Goal: Task Accomplishment & Management: Use online tool/utility

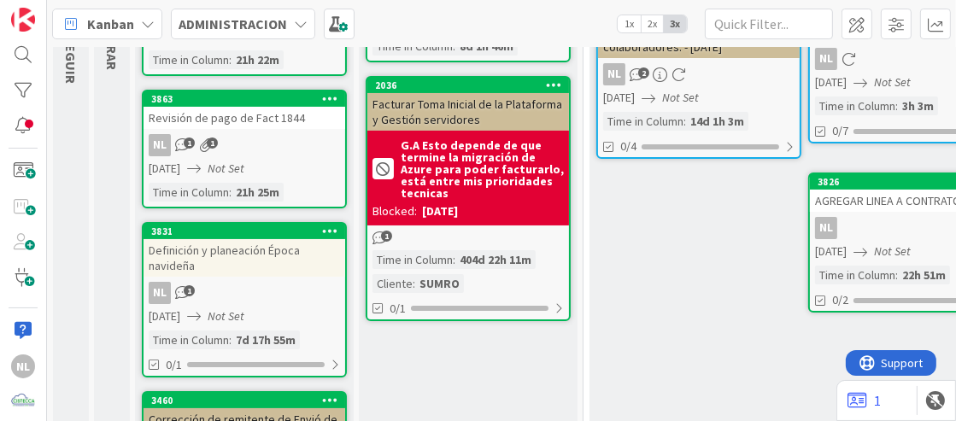
scroll to position [256, 0]
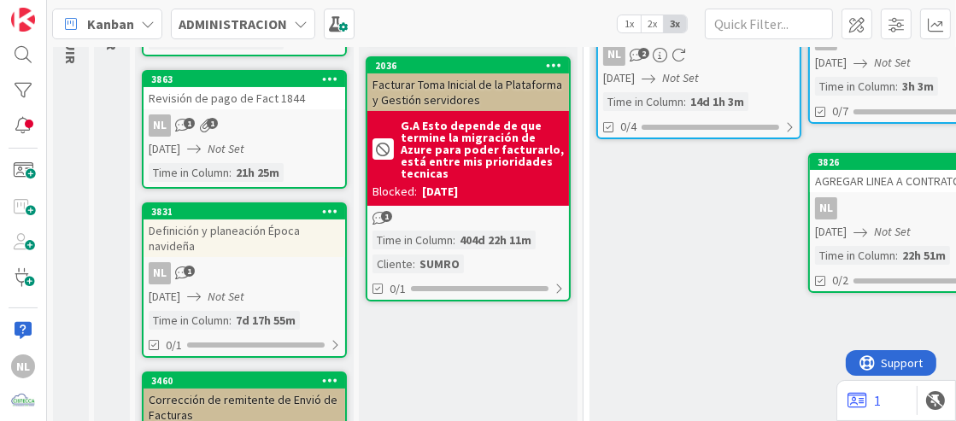
click at [245, 270] on div "NL 1" at bounding box center [245, 273] width 202 height 22
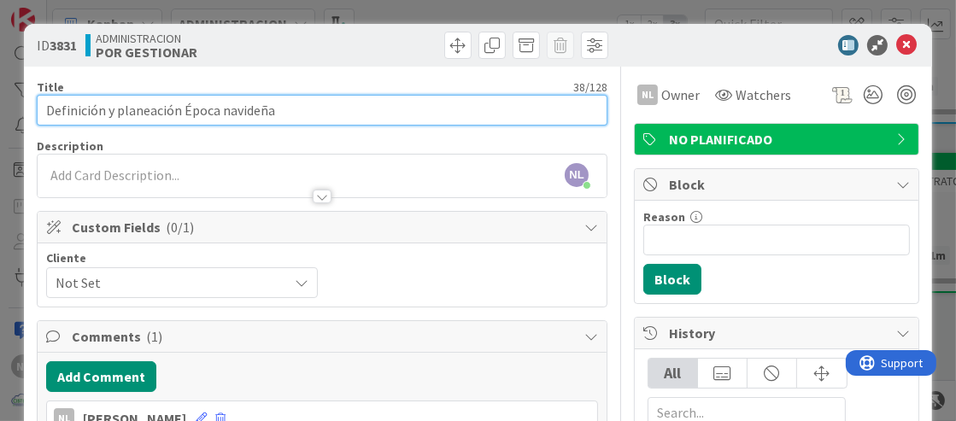
drag, startPoint x: 46, startPoint y: 109, endPoint x: 301, endPoint y: 116, distance: 254.7
click at [301, 116] on input "Definición y planeación Época navideña" at bounding box center [322, 110] width 571 height 31
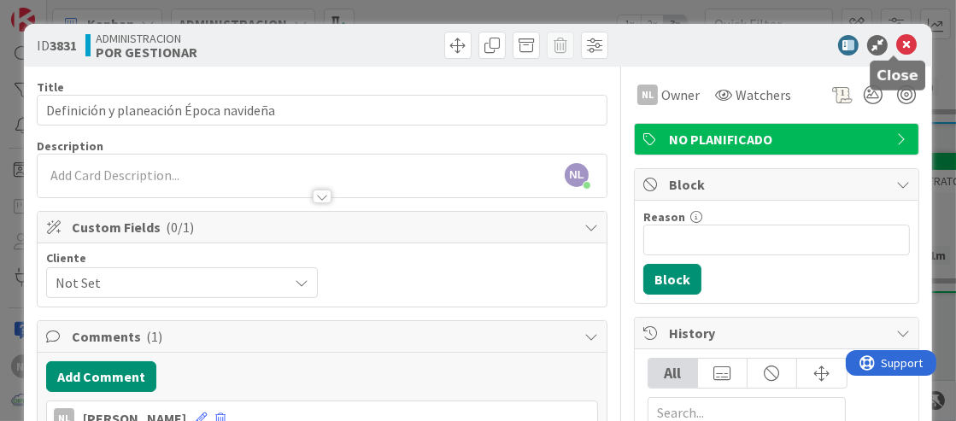
click at [896, 46] on icon at bounding box center [906, 45] width 21 height 21
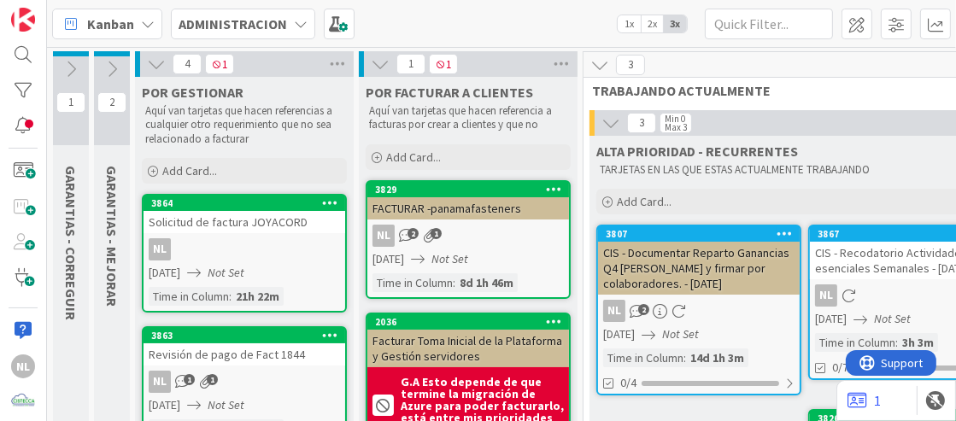
click at [112, 65] on icon at bounding box center [112, 69] width 19 height 19
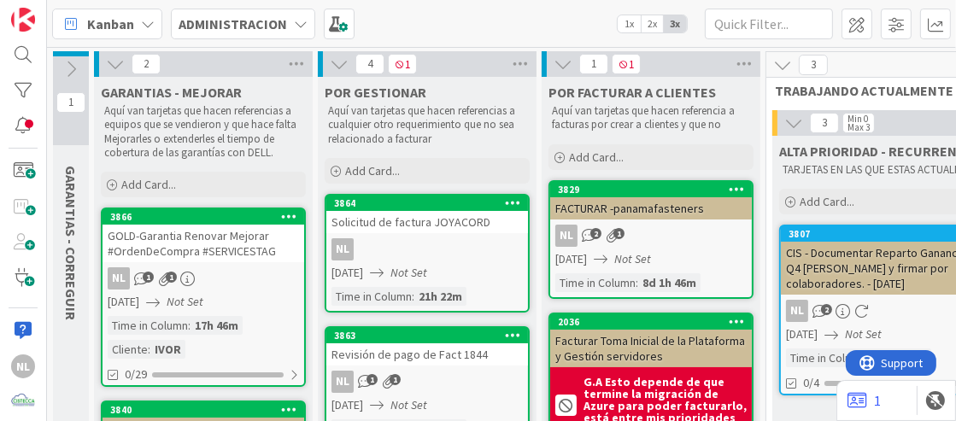
scroll to position [85, 0]
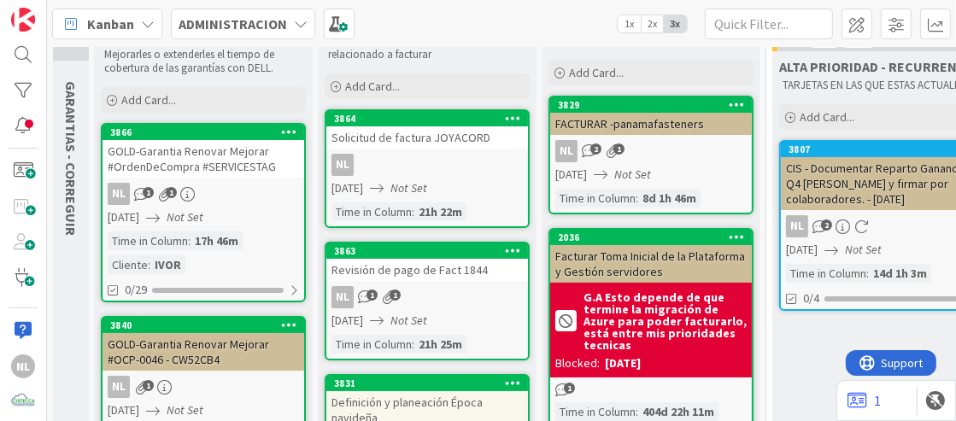
click at [203, 190] on div "NL 1 1" at bounding box center [204, 194] width 202 height 22
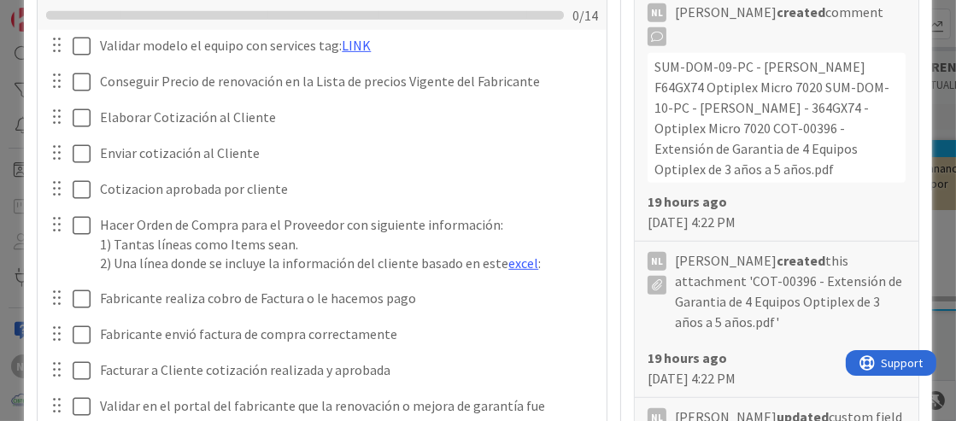
scroll to position [683, 0]
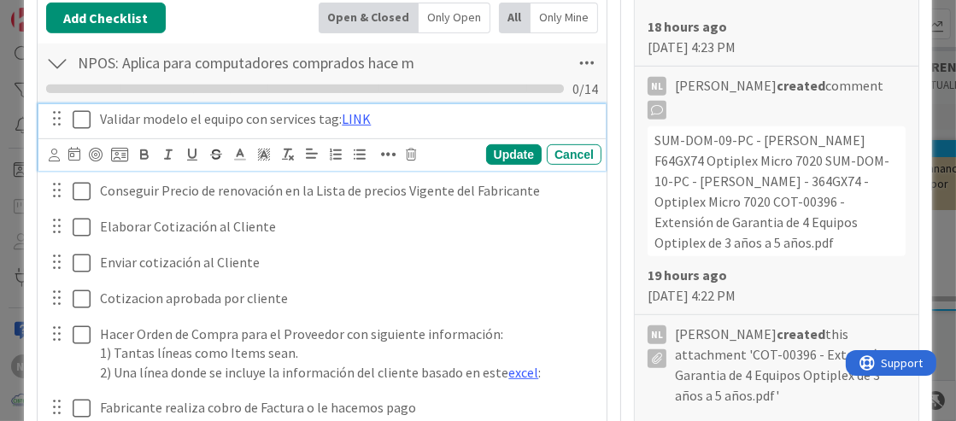
click at [78, 115] on icon at bounding box center [82, 119] width 18 height 21
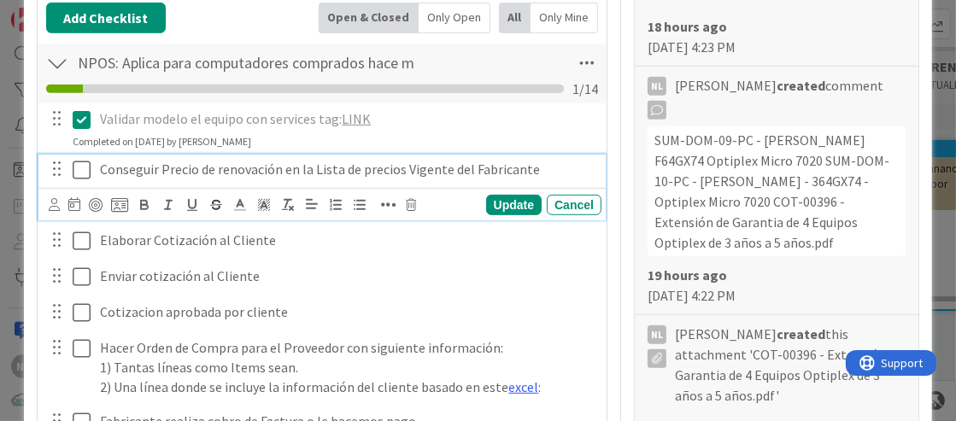
click at [82, 170] on icon at bounding box center [82, 170] width 18 height 21
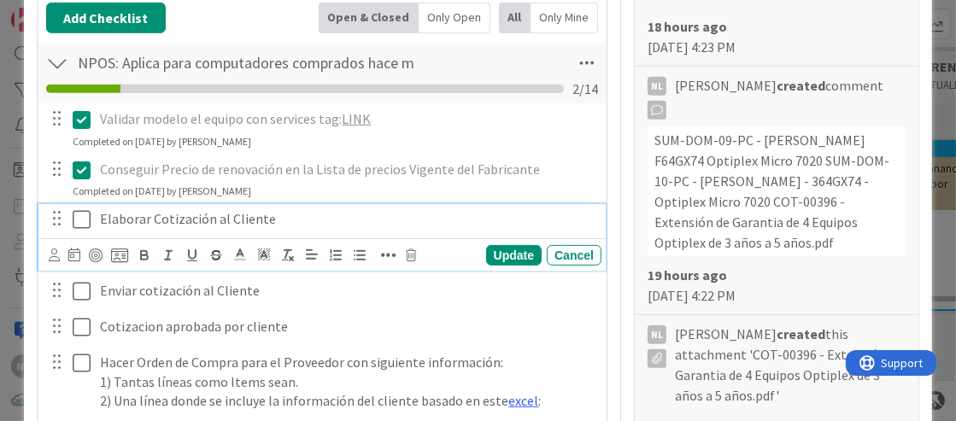
click at [81, 223] on icon at bounding box center [82, 219] width 18 height 21
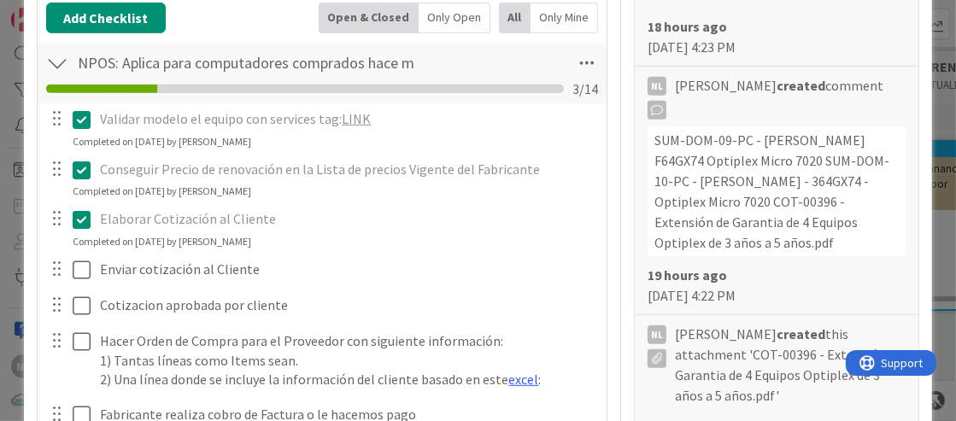
scroll to position [768, 0]
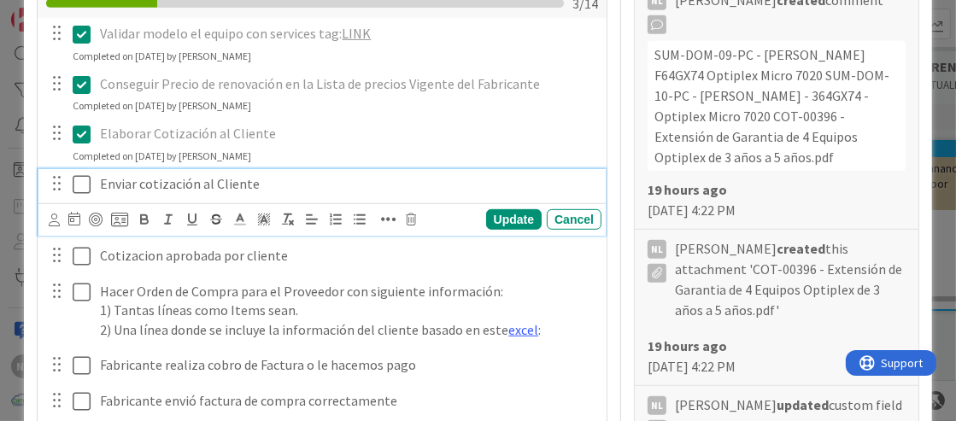
click at [81, 185] on icon at bounding box center [82, 184] width 18 height 21
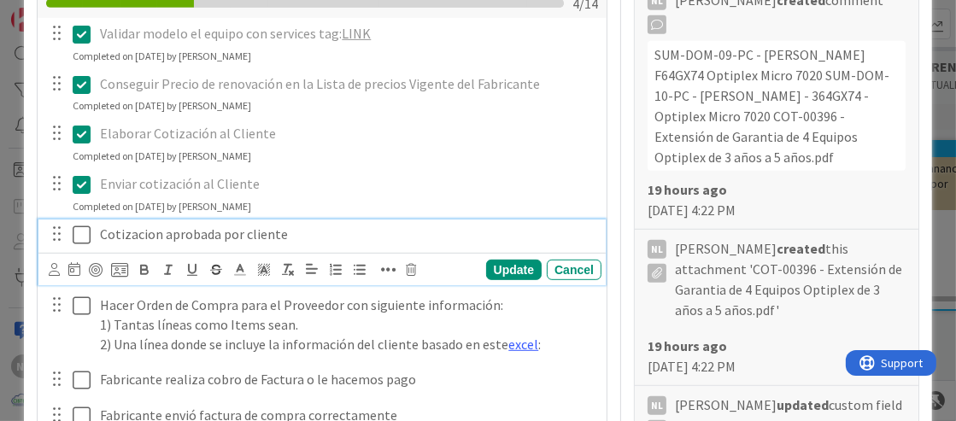
click at [77, 232] on icon at bounding box center [82, 235] width 18 height 21
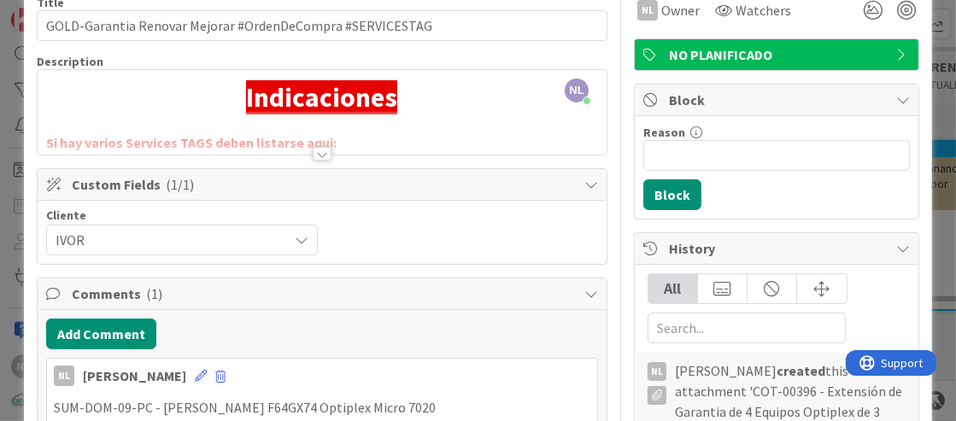
scroll to position [0, 0]
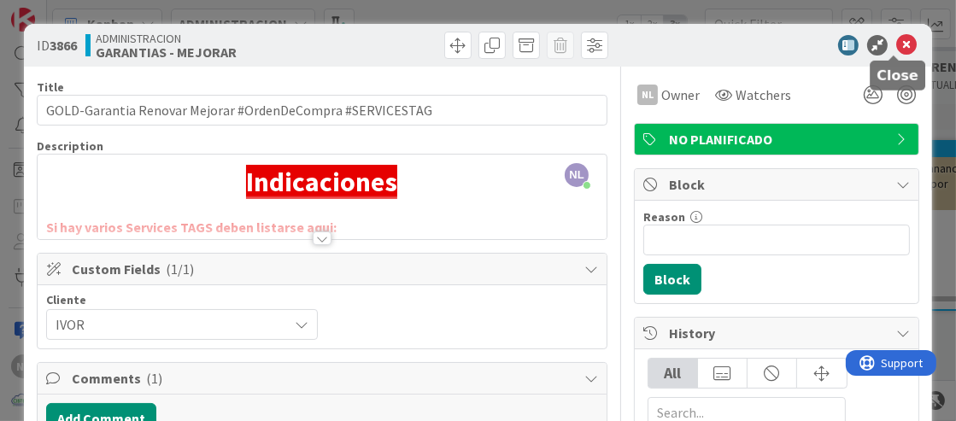
click at [896, 51] on icon at bounding box center [906, 45] width 21 height 21
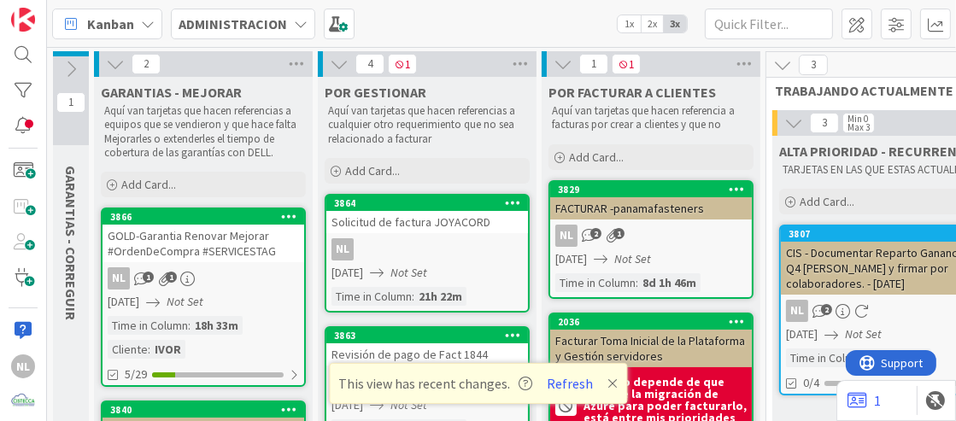
click at [108, 59] on icon at bounding box center [115, 64] width 19 height 19
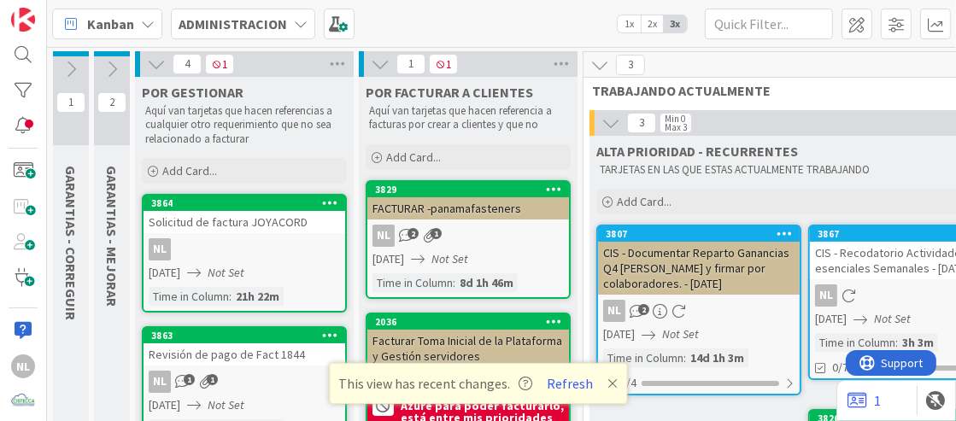
click at [111, 62] on icon at bounding box center [112, 69] width 19 height 19
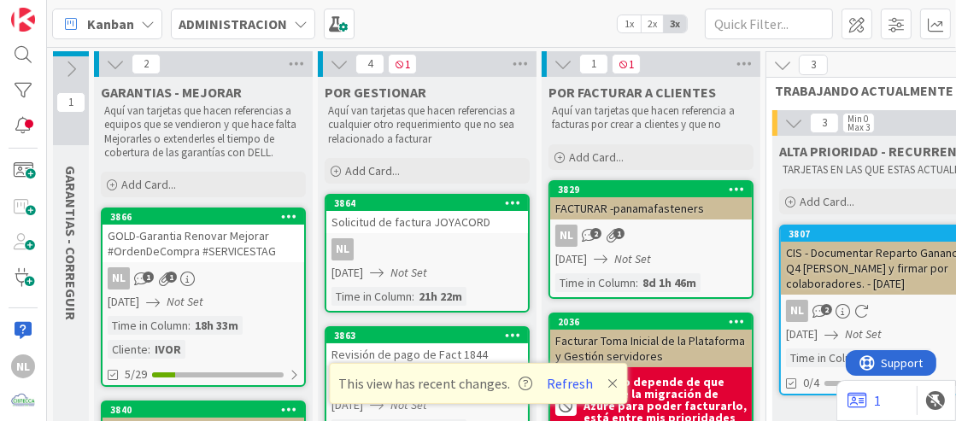
click at [67, 67] on icon at bounding box center [71, 69] width 19 height 19
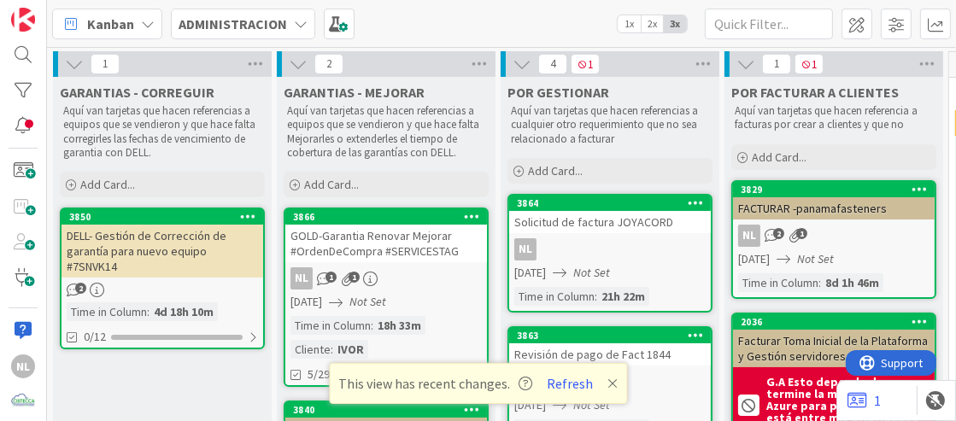
click at [186, 228] on div "DELL- Gestión de Corrección de garantía para nuevo equipo #7SNVK14" at bounding box center [163, 251] width 202 height 53
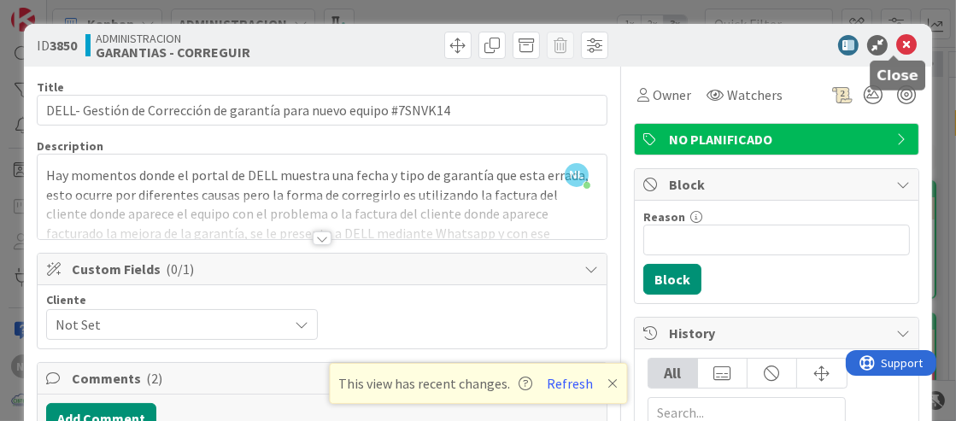
click at [896, 45] on icon at bounding box center [906, 45] width 21 height 21
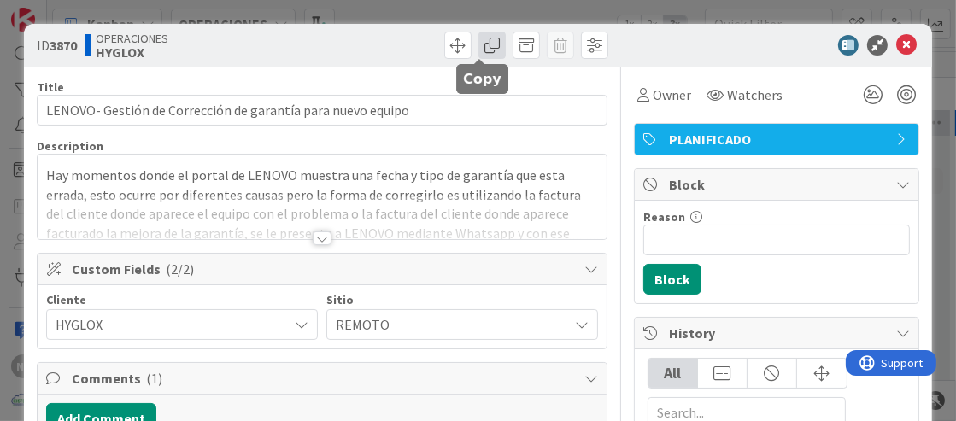
click at [480, 46] on span at bounding box center [491, 45] width 27 height 27
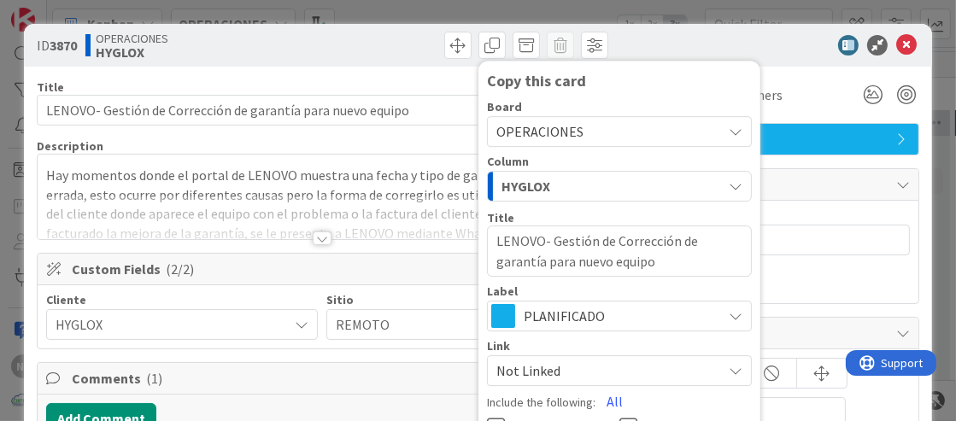
click at [729, 135] on icon at bounding box center [736, 132] width 14 height 14
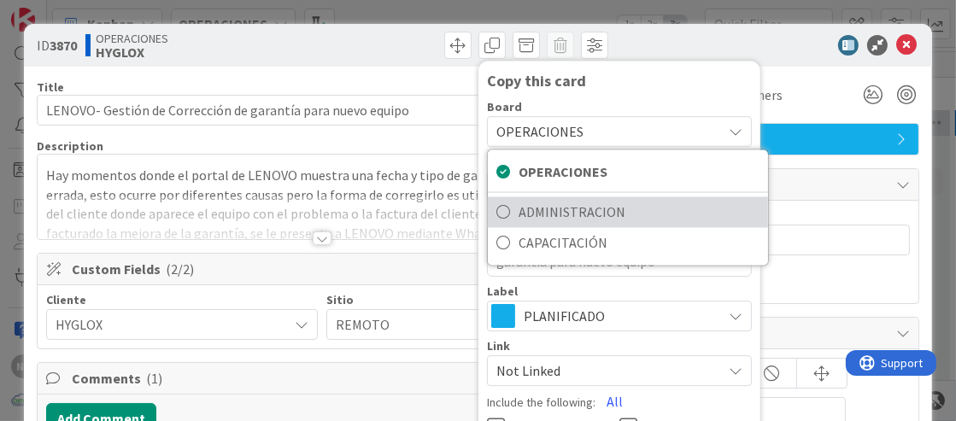
click at [590, 209] on span "ADMINISTRACION" at bounding box center [639, 213] width 241 height 26
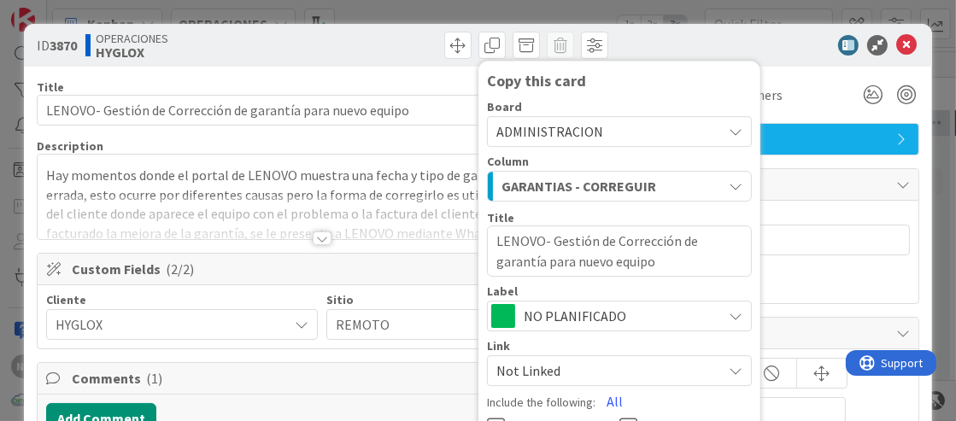
click at [661, 42] on div at bounding box center [768, 45] width 302 height 21
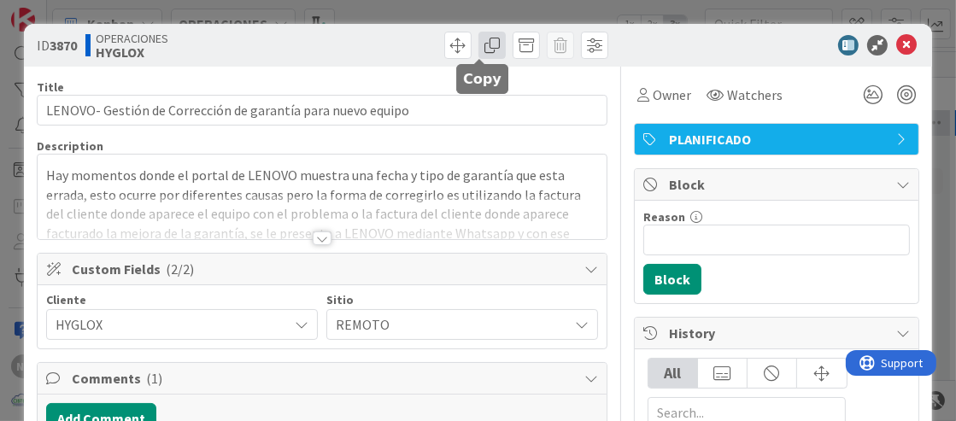
click at [478, 39] on span at bounding box center [491, 45] width 27 height 27
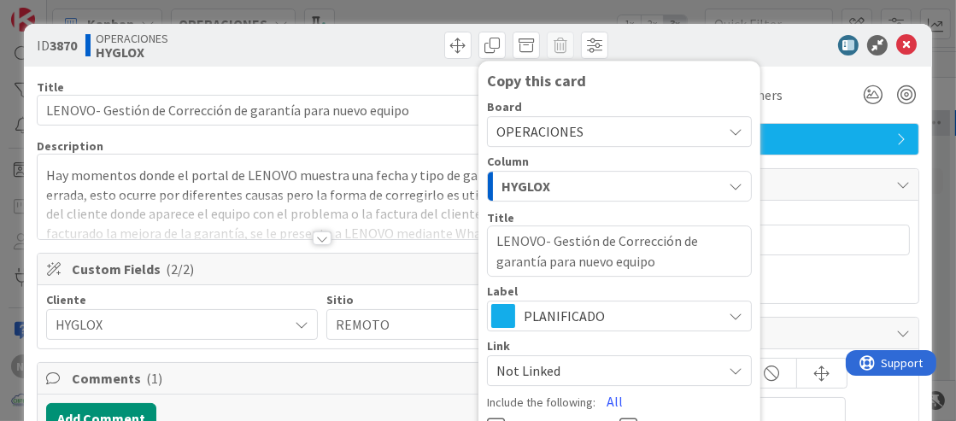
click at [729, 127] on icon at bounding box center [736, 132] width 14 height 14
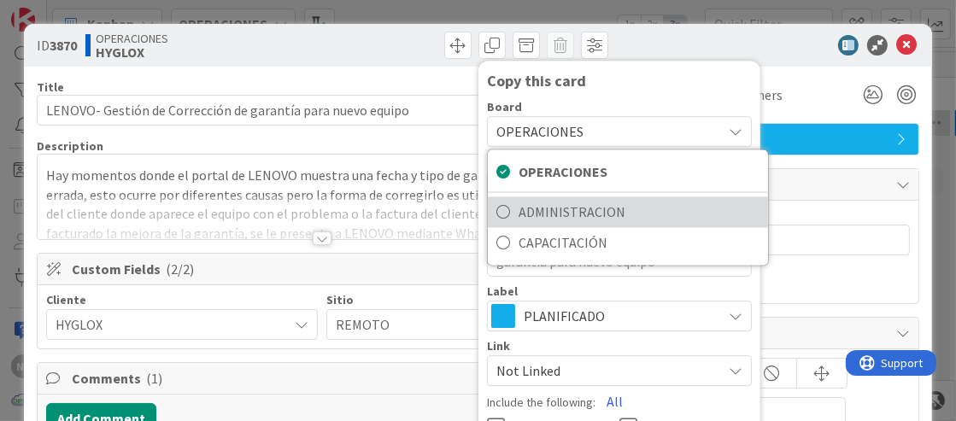
click at [578, 214] on span "ADMINISTRACION" at bounding box center [639, 213] width 241 height 26
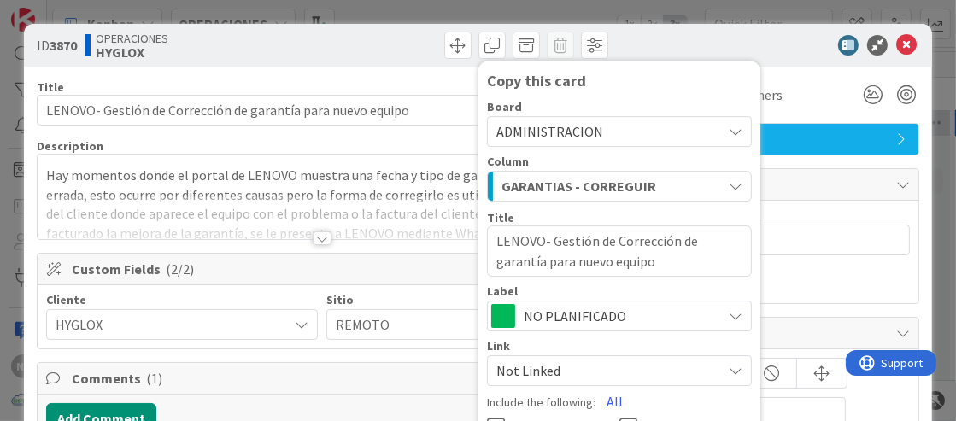
scroll to position [170, 0]
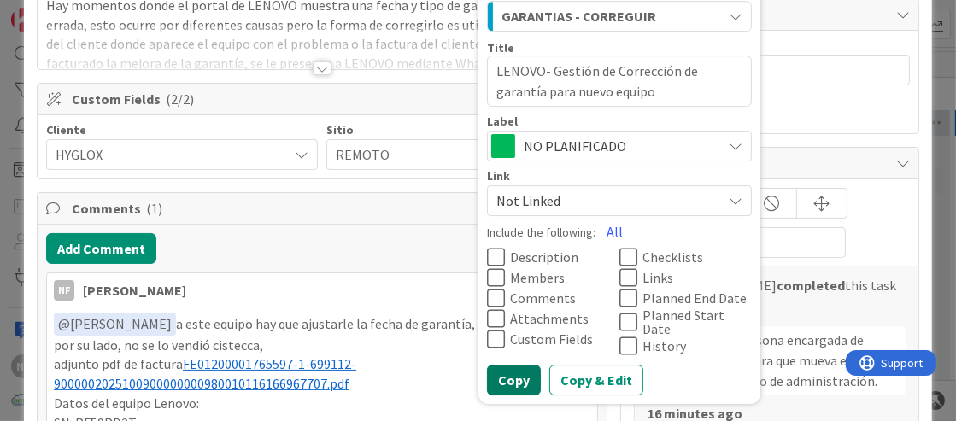
click at [502, 376] on button "Copy" at bounding box center [514, 380] width 54 height 31
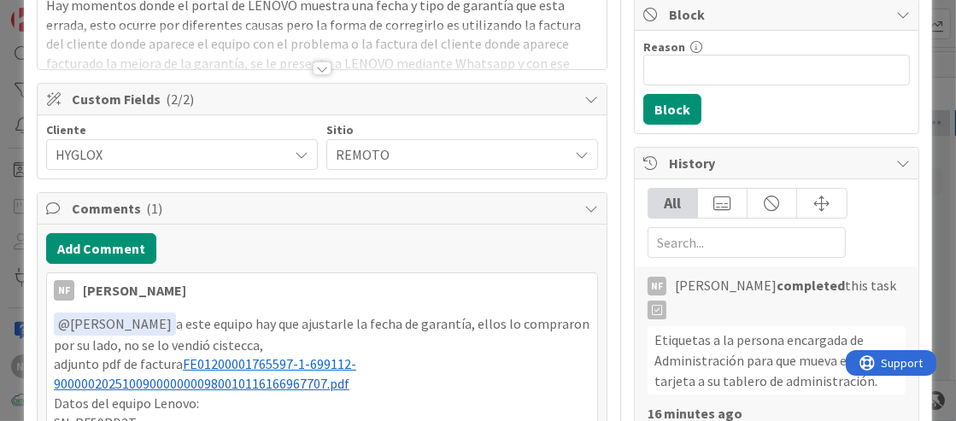
type textarea "x"
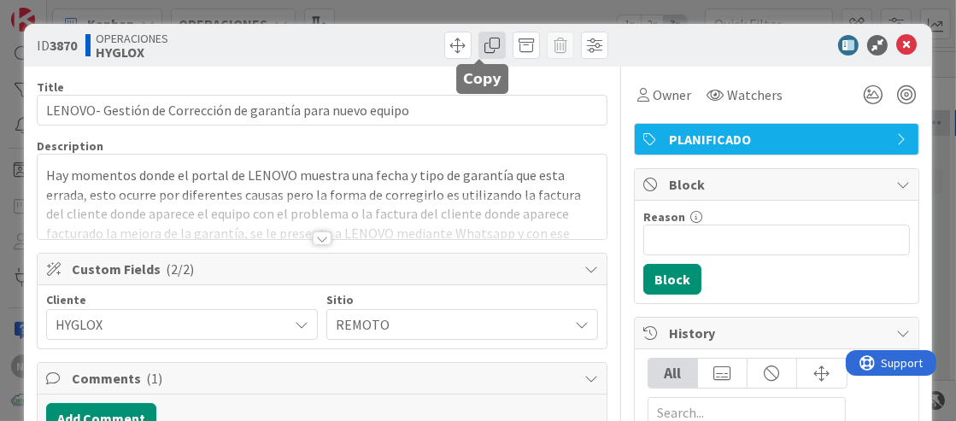
click at [479, 52] on span at bounding box center [491, 45] width 27 height 27
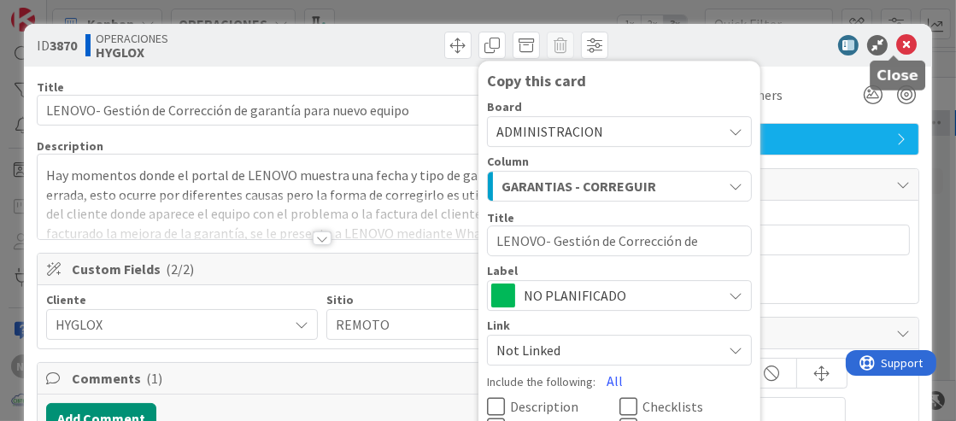
click at [896, 42] on icon at bounding box center [906, 45] width 21 height 21
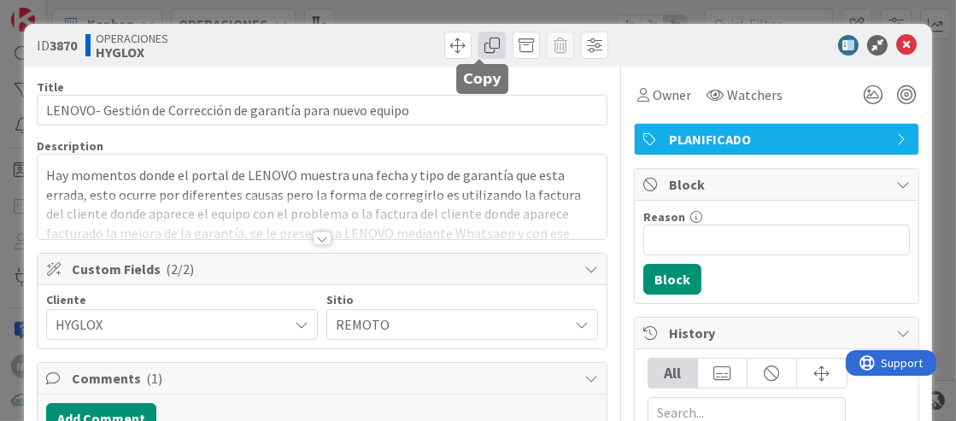
click at [479, 45] on span at bounding box center [491, 45] width 27 height 27
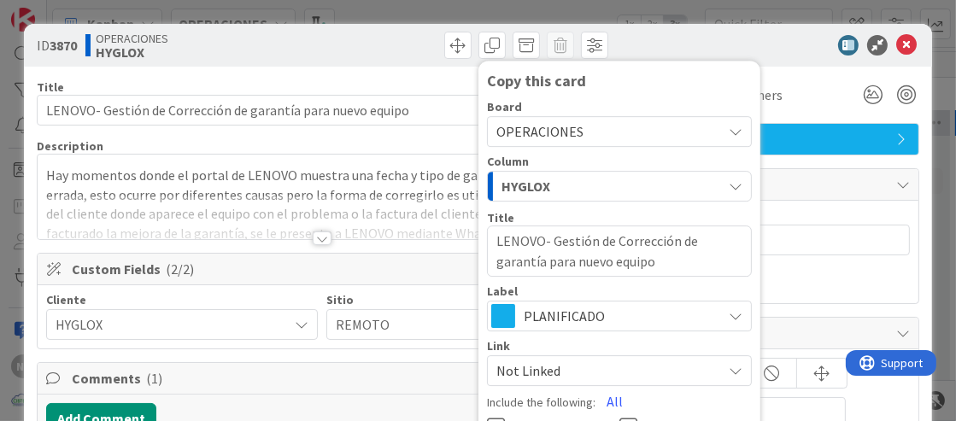
click at [729, 127] on icon at bounding box center [736, 132] width 14 height 14
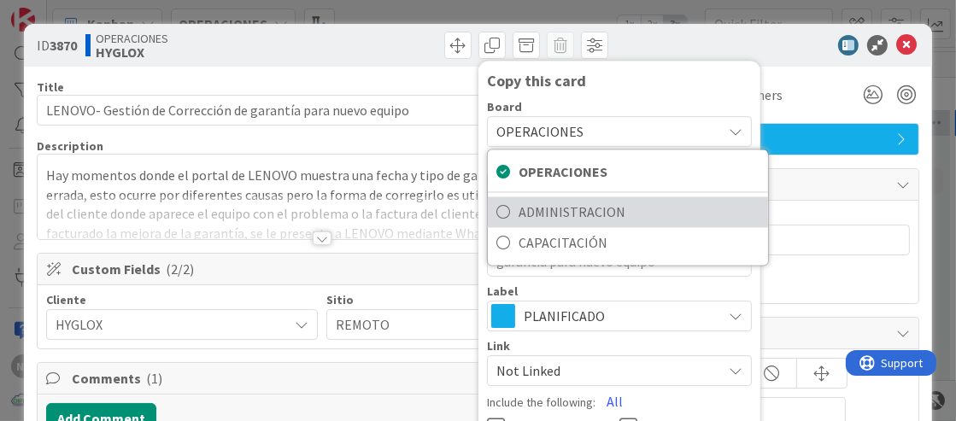
click at [496, 213] on icon at bounding box center [503, 213] width 14 height 26
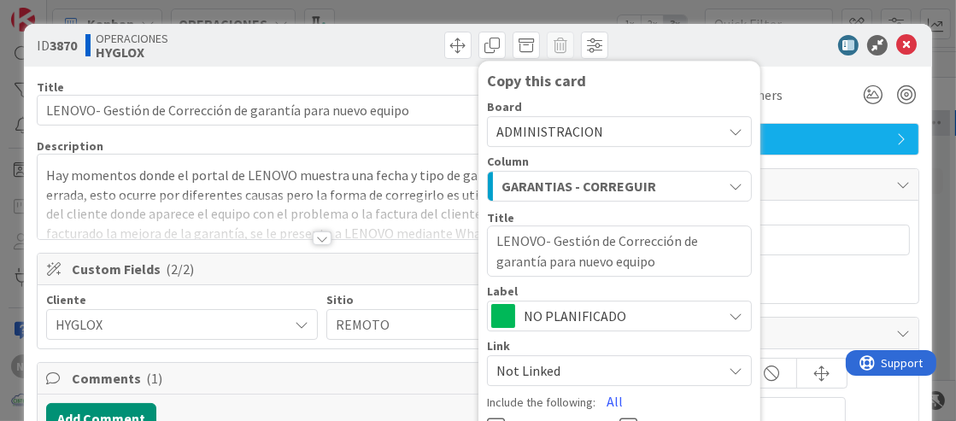
click at [759, 49] on div at bounding box center [768, 45] width 302 height 21
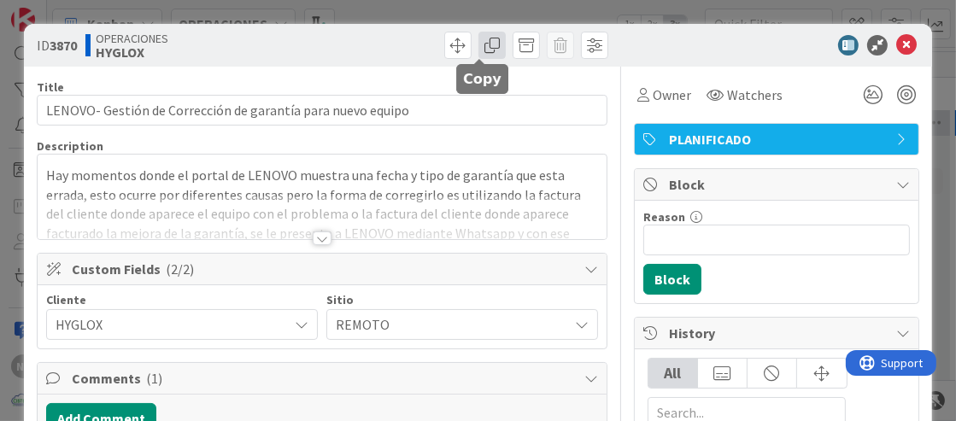
click at [484, 44] on span at bounding box center [491, 45] width 27 height 27
type textarea "x"
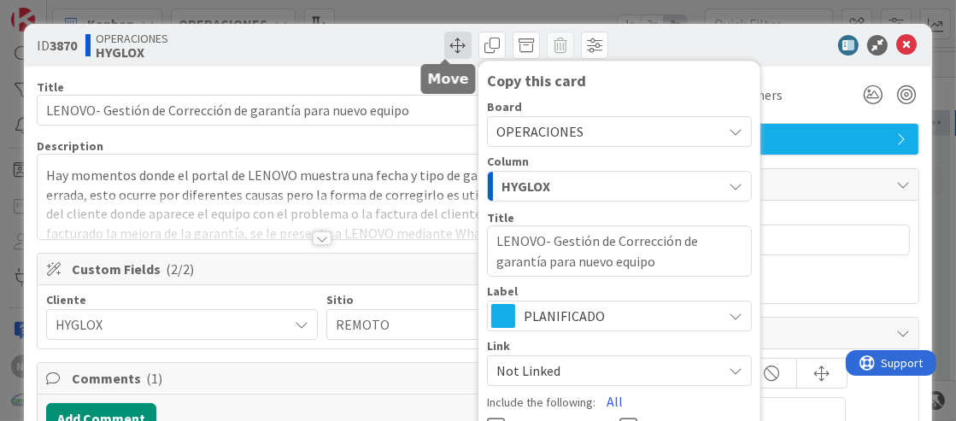
click at [447, 45] on span at bounding box center [457, 45] width 27 height 27
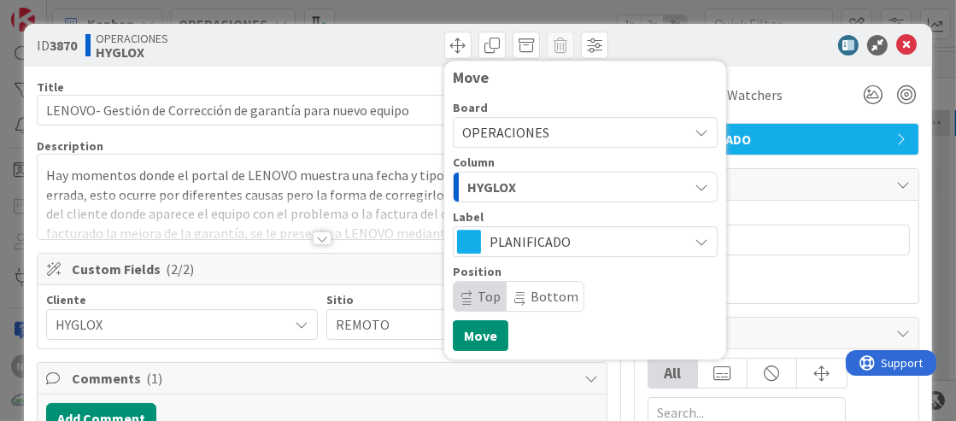
click at [698, 123] on div "OPERACIONES" at bounding box center [585, 132] width 265 height 31
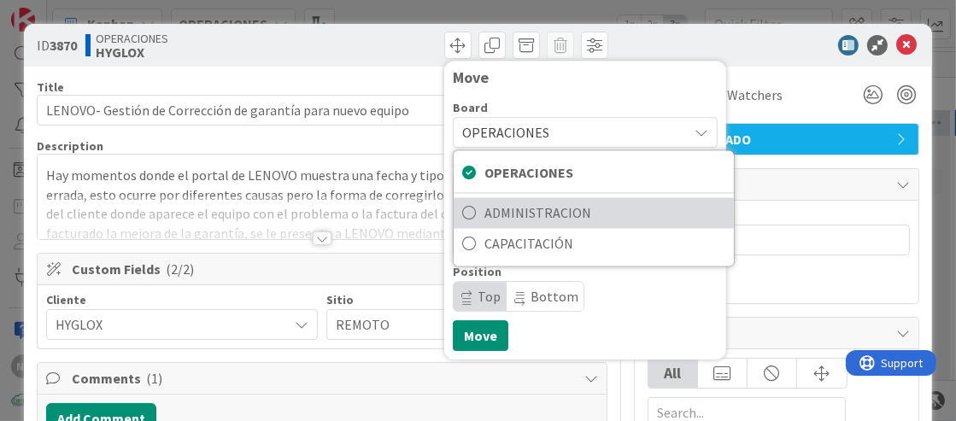
click at [484, 209] on span "ADMINISTRACION" at bounding box center [604, 214] width 241 height 26
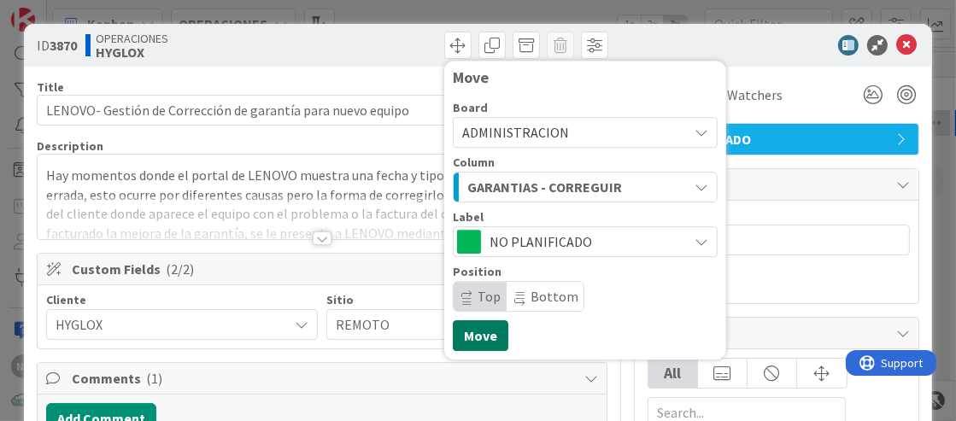
click at [459, 342] on button "Move" at bounding box center [481, 335] width 56 height 31
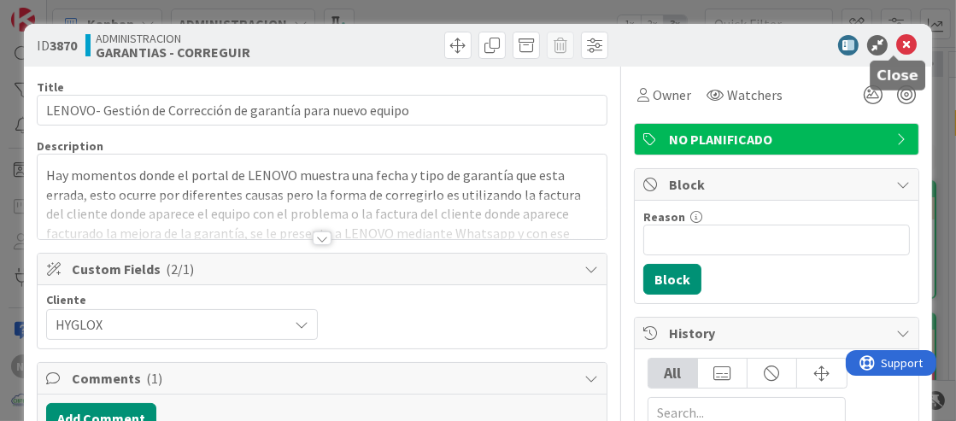
click at [896, 40] on icon at bounding box center [906, 45] width 21 height 21
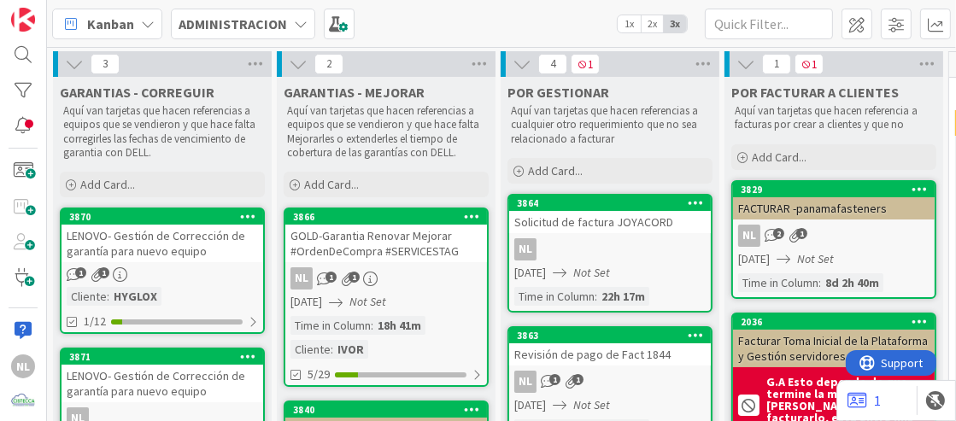
click at [69, 65] on icon at bounding box center [74, 64] width 19 height 19
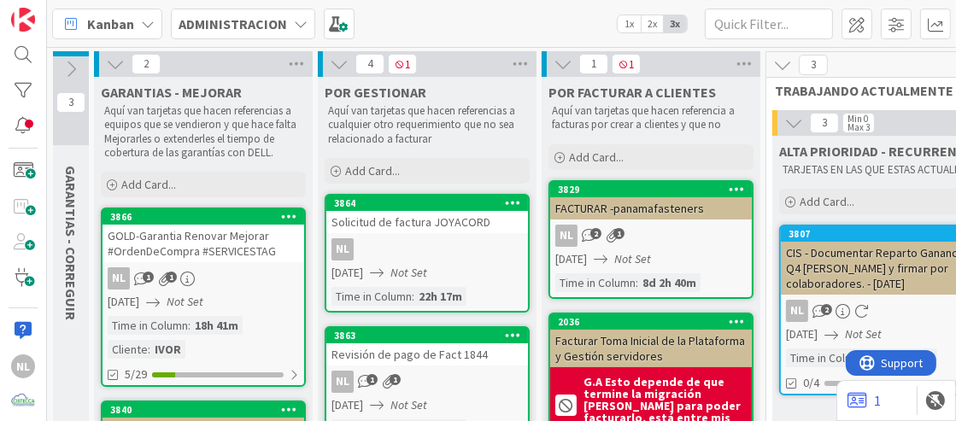
click at [112, 66] on icon at bounding box center [115, 64] width 19 height 19
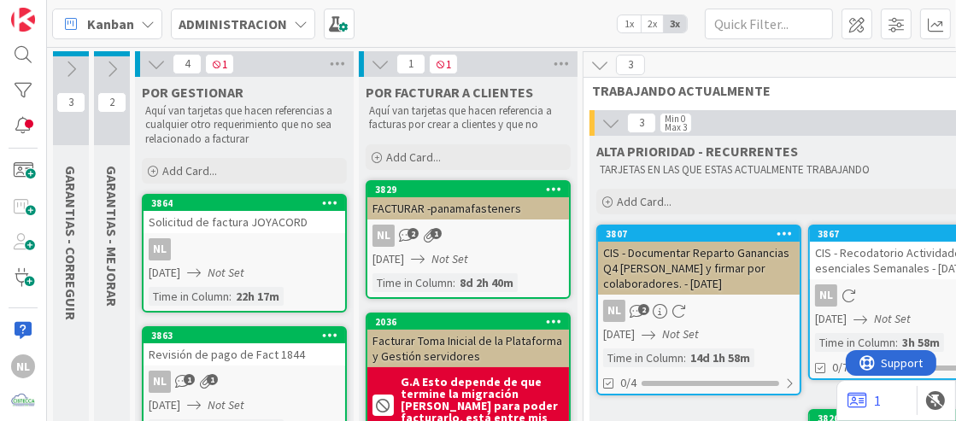
click at [150, 63] on icon at bounding box center [156, 64] width 19 height 19
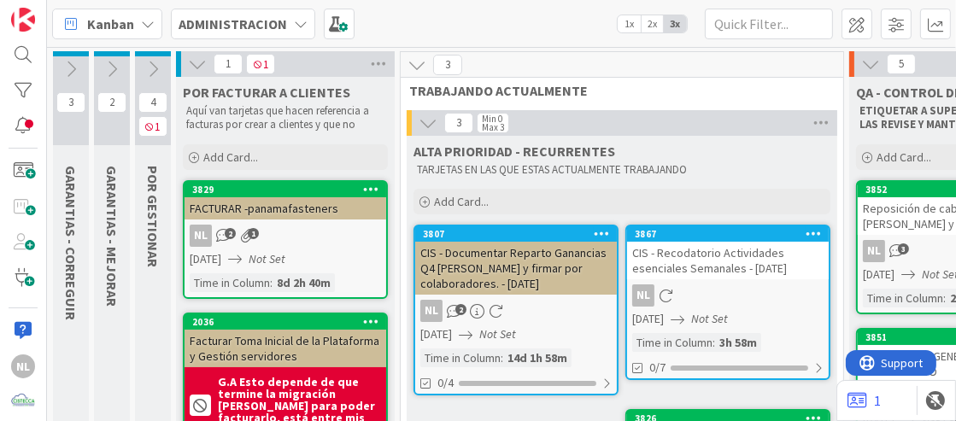
click at [197, 67] on icon at bounding box center [197, 64] width 19 height 19
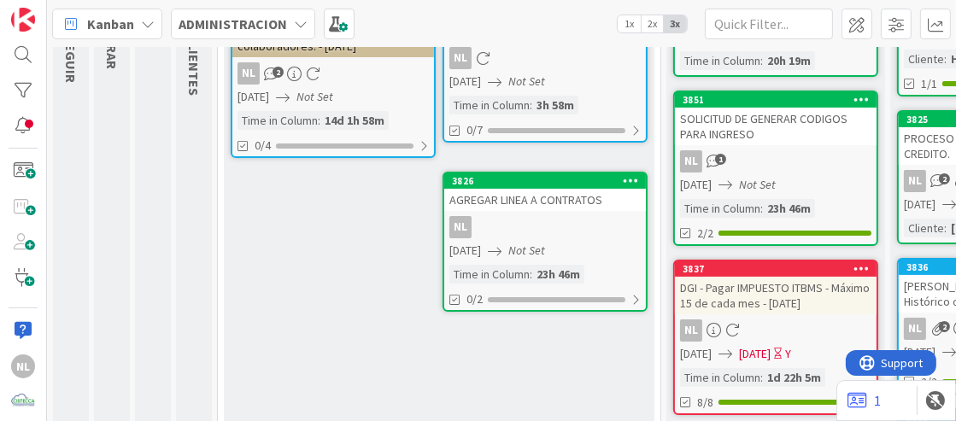
scroll to position [256, 0]
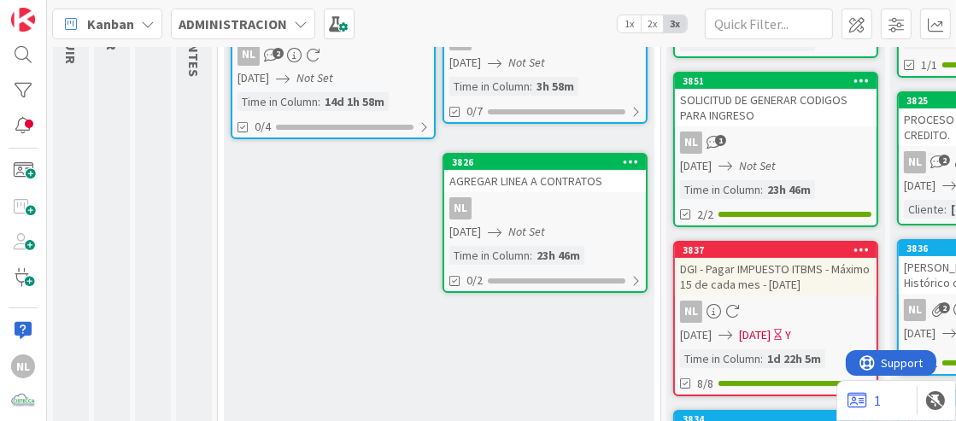
click at [516, 217] on div "NL" at bounding box center [545, 208] width 202 height 22
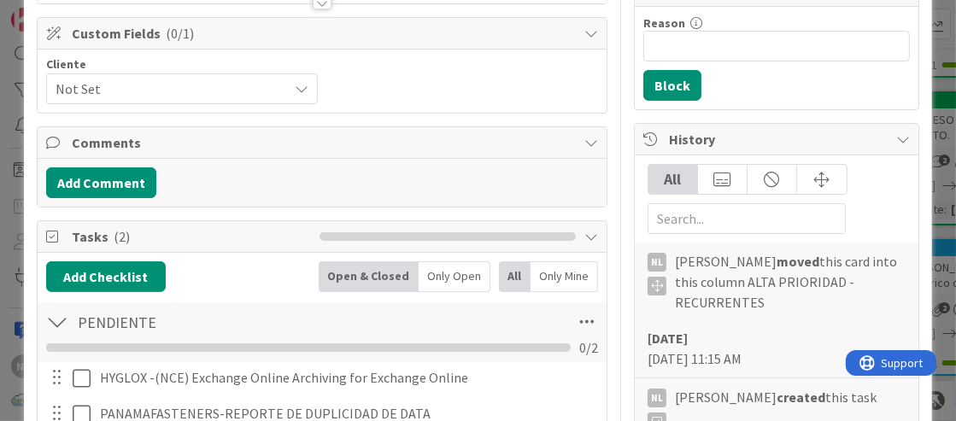
scroll to position [256, 0]
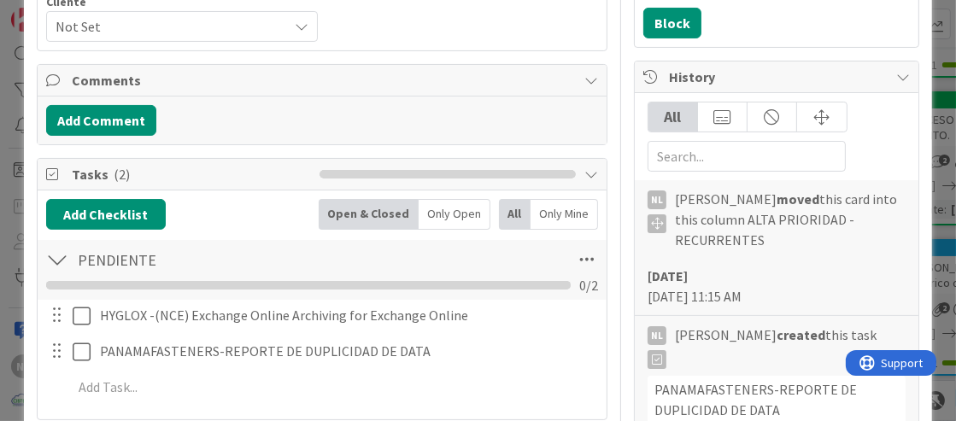
click at [491, 26] on div "Cliente Not Set" at bounding box center [322, 19] width 552 height 46
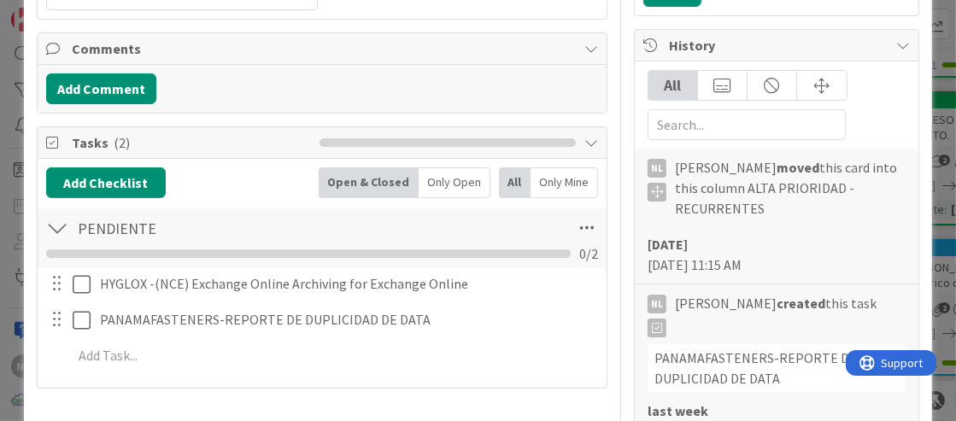
scroll to position [341, 0]
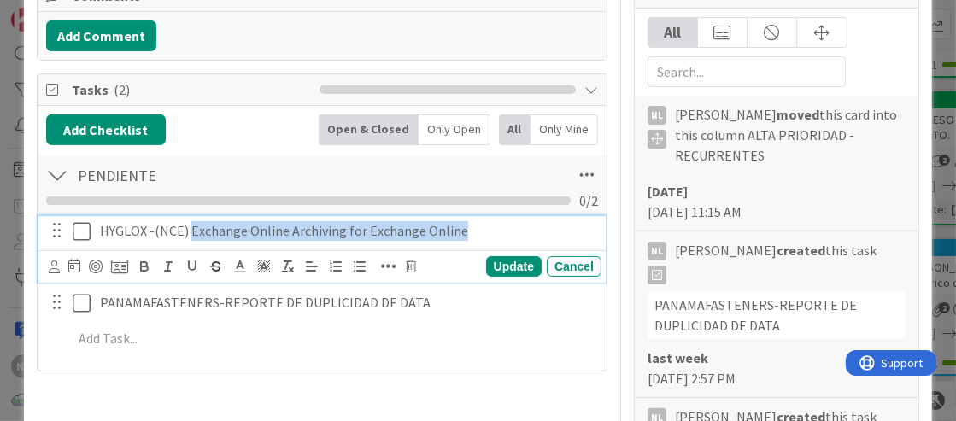
drag, startPoint x: 190, startPoint y: 226, endPoint x: 465, endPoint y: 226, distance: 275.1
click at [465, 226] on p "HYGLOX -(NCE) Exchange Online Archiving for Exchange Online" at bounding box center [347, 231] width 495 height 20
copy p "Exchange Online Archiving for Exchange Online"
click at [76, 230] on icon at bounding box center [82, 231] width 18 height 21
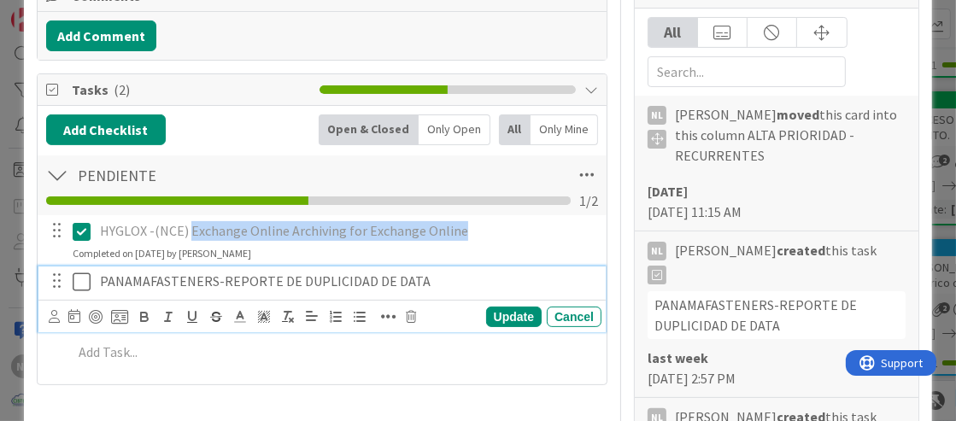
click at [85, 279] on icon at bounding box center [82, 282] width 18 height 21
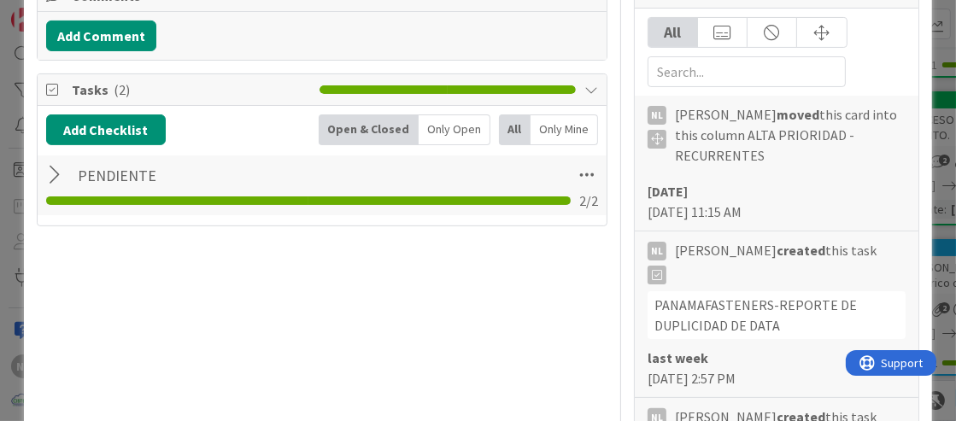
click at [46, 167] on div at bounding box center [57, 175] width 22 height 31
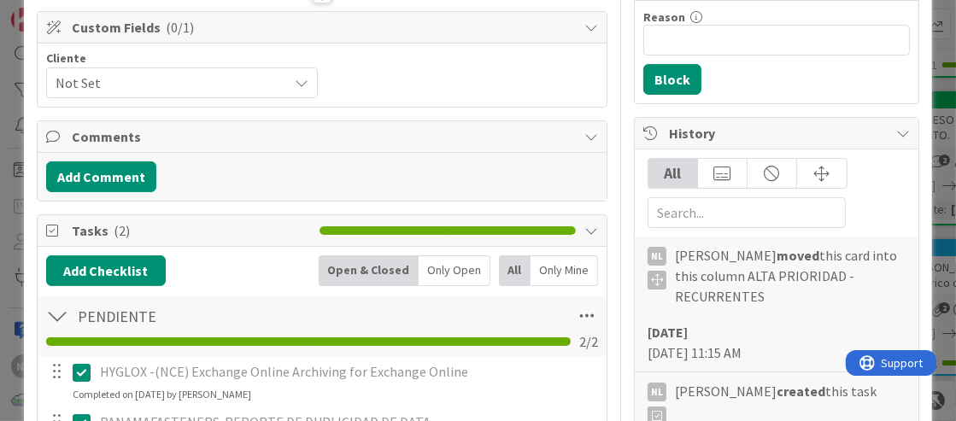
scroll to position [170, 0]
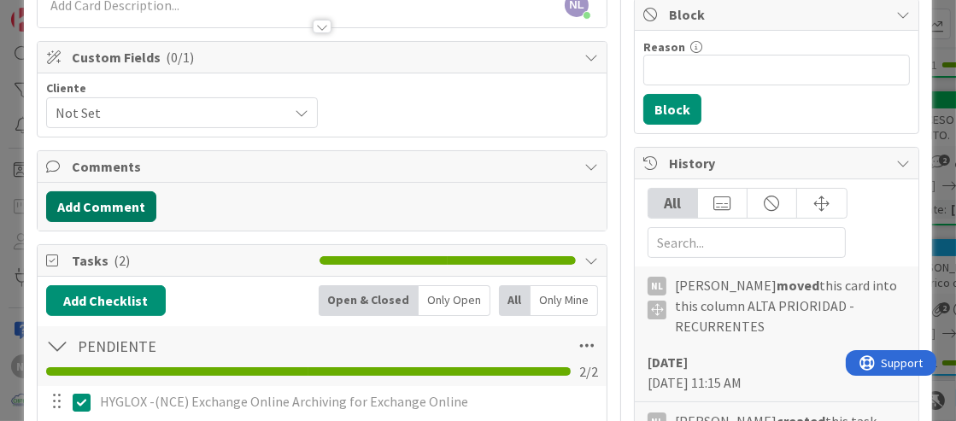
click at [125, 201] on button "Add Comment" at bounding box center [101, 206] width 110 height 31
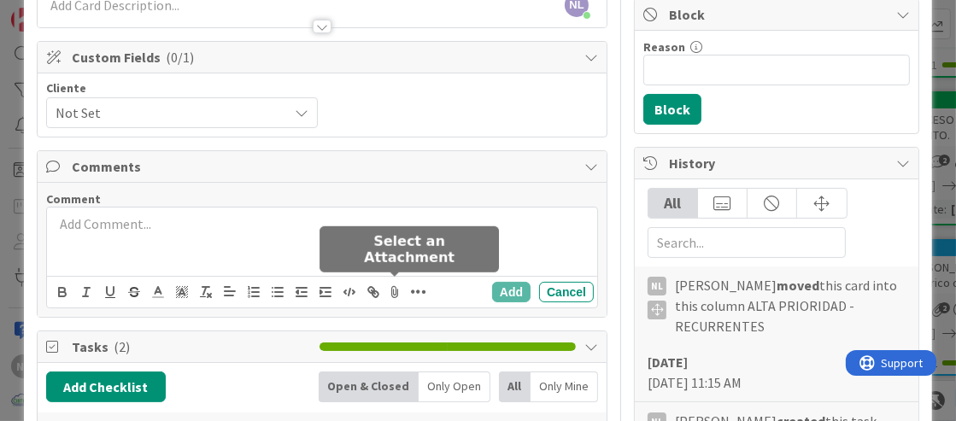
click at [396, 290] on icon at bounding box center [395, 292] width 21 height 24
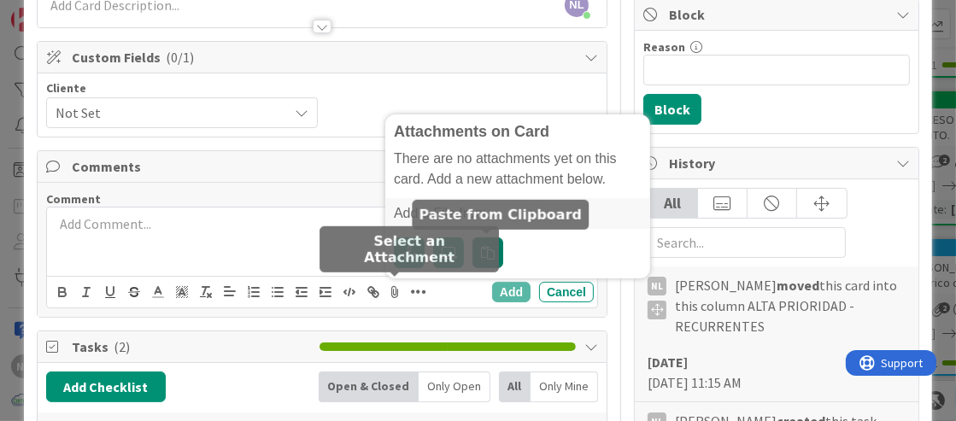
click at [483, 248] on icon "button" at bounding box center [488, 253] width 14 height 14
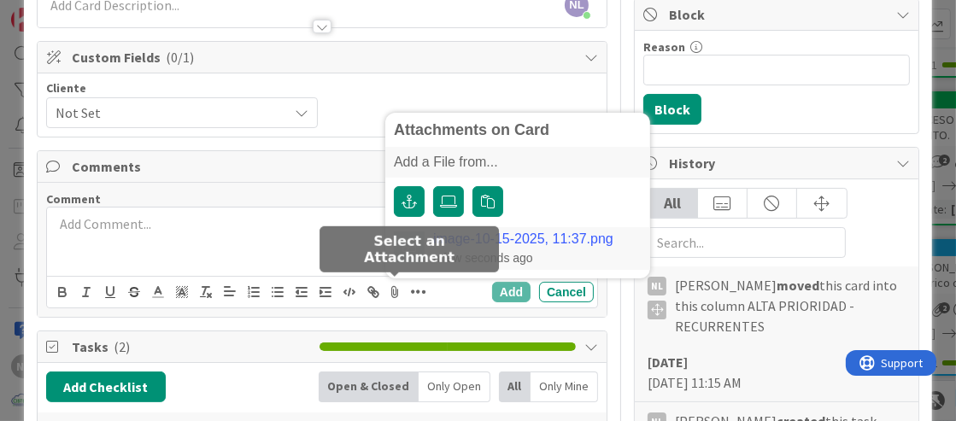
click at [496, 237] on link "image-10-15-2025, 11:37.png" at bounding box center [523, 239] width 180 height 15
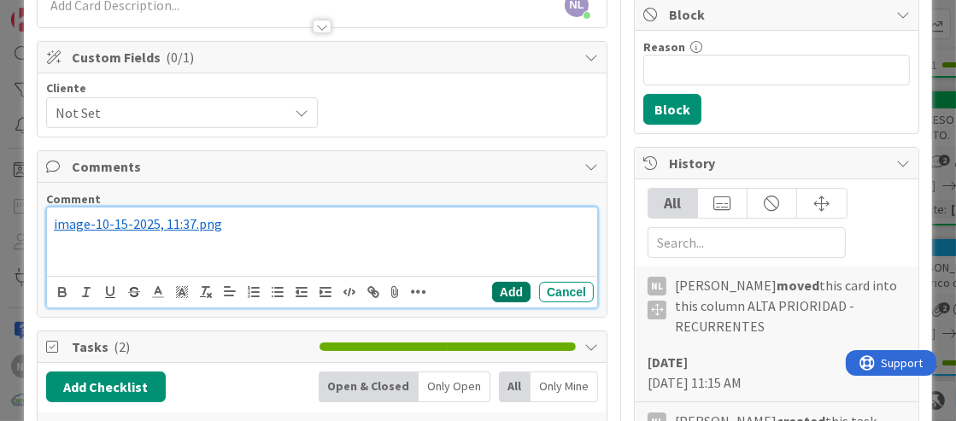
click at [499, 290] on button "Add" at bounding box center [511, 292] width 38 height 21
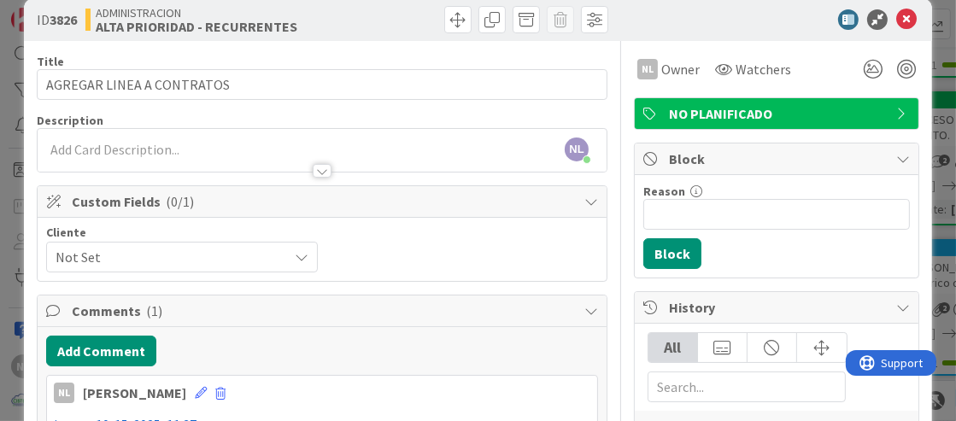
scroll to position [0, 0]
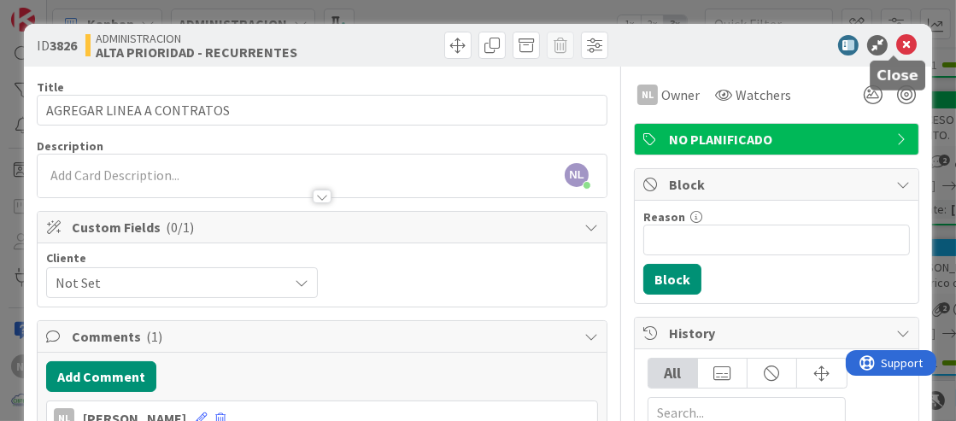
click at [900, 46] on icon at bounding box center [906, 45] width 21 height 21
